Goal: Task Accomplishment & Management: Manage account settings

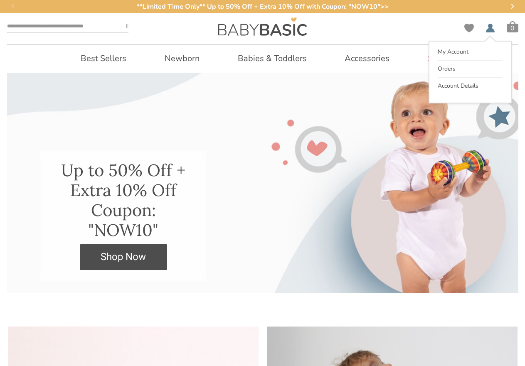
click at [490, 26] on span "My Account" at bounding box center [490, 30] width 10 height 12
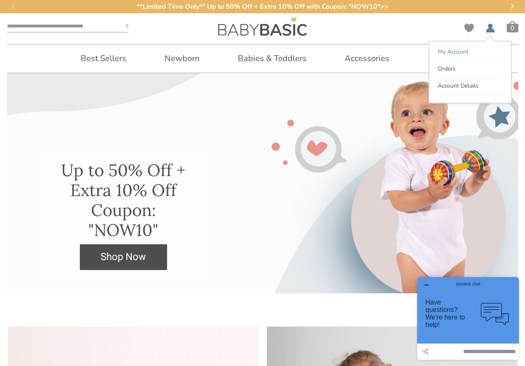
click at [474, 56] on link "My Account" at bounding box center [470, 52] width 65 height 17
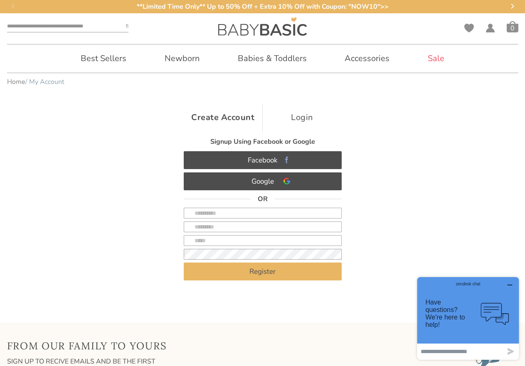
click at [296, 123] on link "Login" at bounding box center [302, 117] width 79 height 28
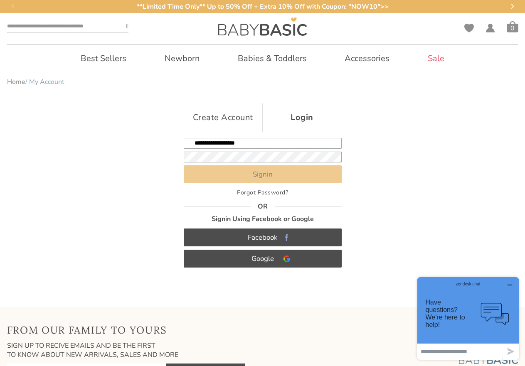
click at [269, 174] on button "Signin" at bounding box center [263, 174] width 158 height 18
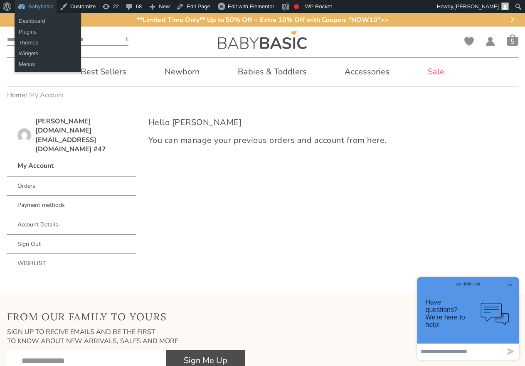
click at [31, 6] on link "Babybasic" at bounding box center [36, 6] width 42 height 13
